Goal: Communication & Community: Connect with others

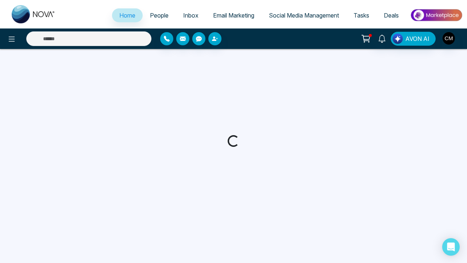
select select "*"
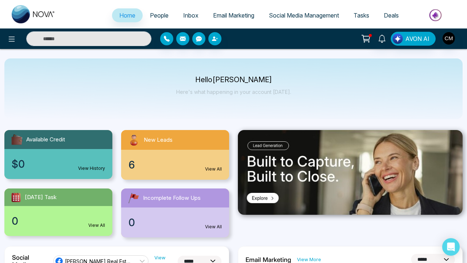
click at [151, 18] on span "People" at bounding box center [159, 15] width 19 height 7
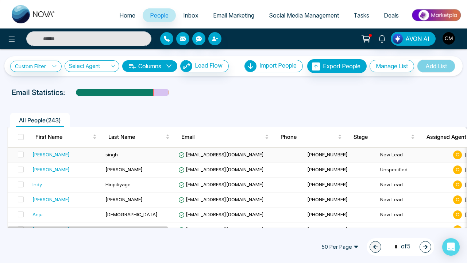
click at [73, 153] on div "[PERSON_NAME]" at bounding box center [65, 154] width 67 height 7
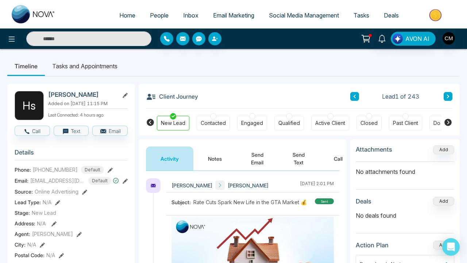
click at [336, 163] on button "Call" at bounding box center [338, 158] width 38 height 24
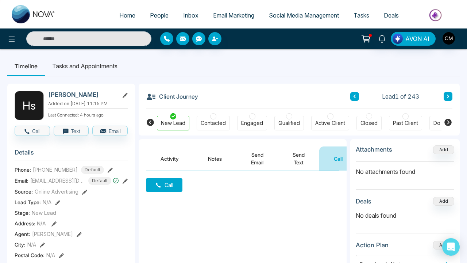
click at [238, 68] on ul "Timeline Tasks and Appointments" at bounding box center [233, 66] width 453 height 20
click at [146, 191] on div "Call" at bounding box center [243, 244] width 208 height 146
click at [163, 185] on button "Call" at bounding box center [164, 185] width 36 height 14
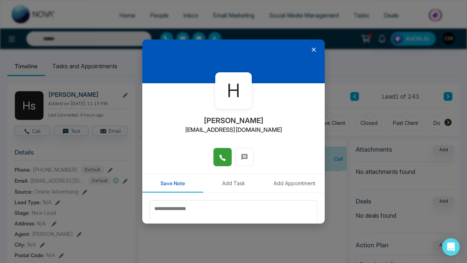
click at [222, 161] on icon at bounding box center [222, 157] width 7 height 7
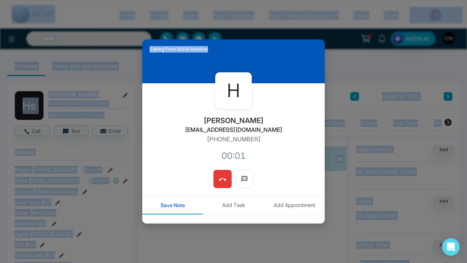
drag, startPoint x: 319, startPoint y: 56, endPoint x: 328, endPoint y: 18, distance: 39.0
click at [328, 18] on div "Calling From NOVA Number H [PERSON_NAME] [EMAIL_ADDRESS][DOMAIN_NAME] [PHONE_NU…" at bounding box center [233, 131] width 467 height 263
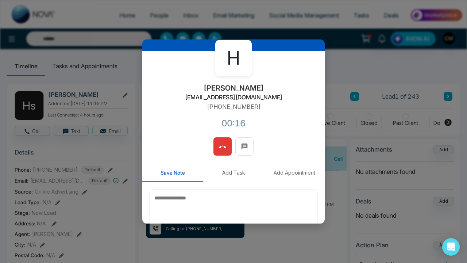
scroll to position [33, 0]
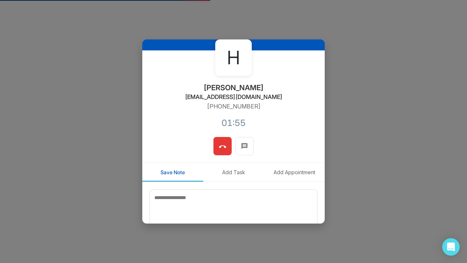
click at [230, 150] on button at bounding box center [222, 146] width 18 height 18
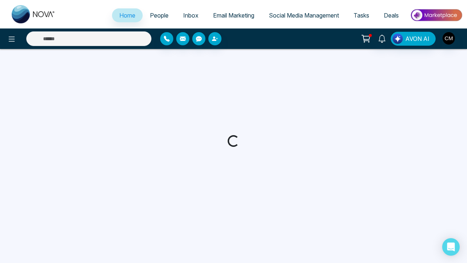
select select "*"
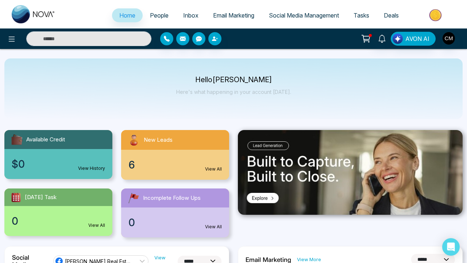
click at [159, 19] on link "People" at bounding box center [159, 15] width 33 height 14
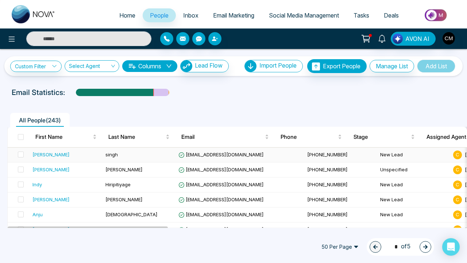
click at [122, 154] on td "singh" at bounding box center [139, 154] width 73 height 15
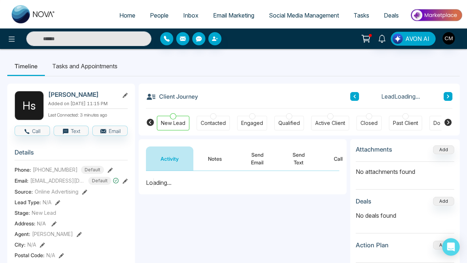
click at [343, 159] on button "Call" at bounding box center [338, 158] width 38 height 24
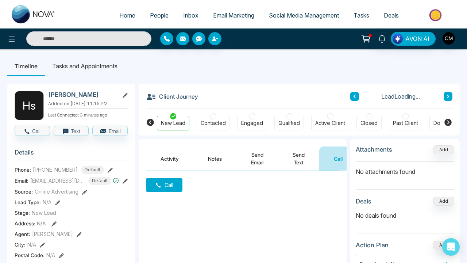
click at [162, 190] on button "Call" at bounding box center [164, 185] width 36 height 14
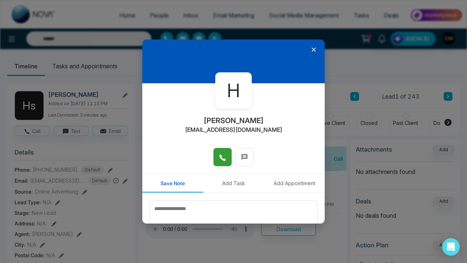
click at [219, 159] on button at bounding box center [222, 157] width 18 height 18
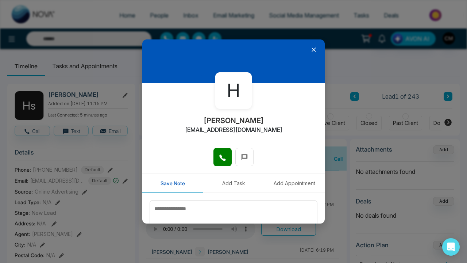
click at [318, 48] on div at bounding box center [233, 61] width 182 height 44
click at [315, 49] on icon at bounding box center [313, 49] width 7 height 7
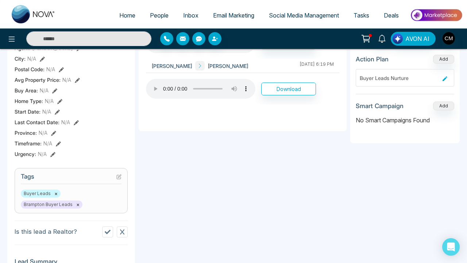
scroll to position [117, 0]
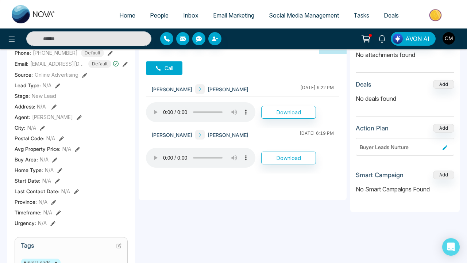
click at [42, 11] on img at bounding box center [34, 14] width 44 height 18
select select "*"
